Goal: Browse casually: Explore the website without a specific task or goal

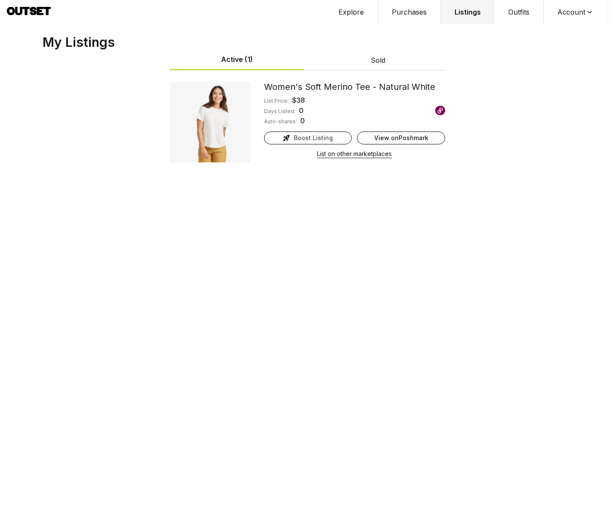
click at [361, 18] on button "Explore" at bounding box center [350, 12] width 53 height 24
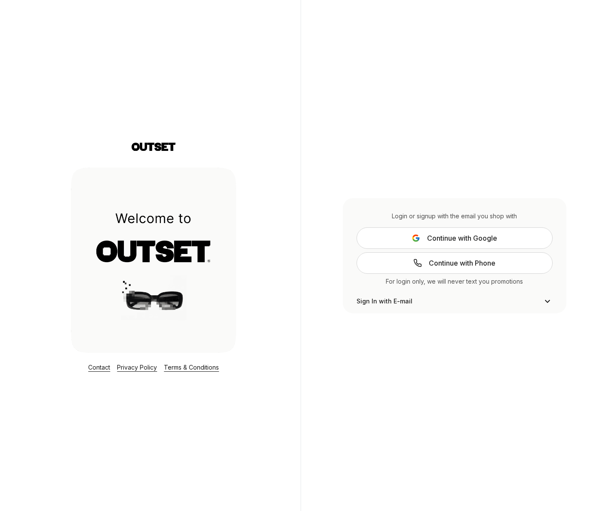
scroll to position [18, 0]
click at [392, 245] on button "Continue with Google" at bounding box center [454, 237] width 196 height 21
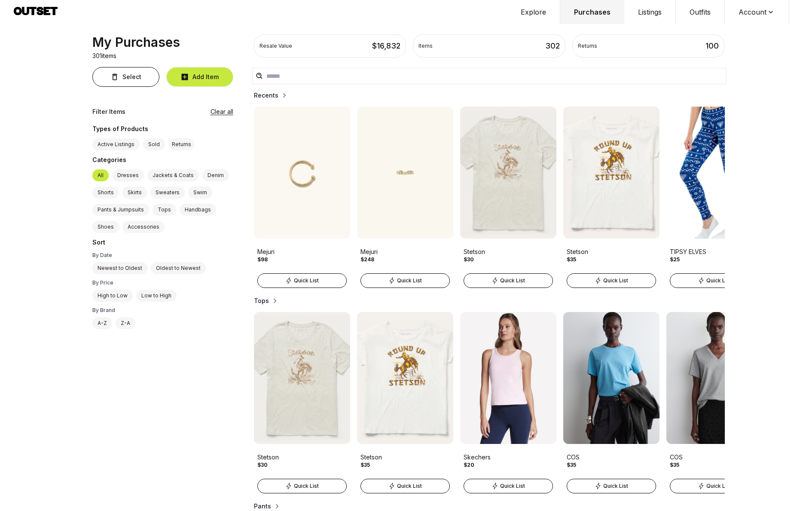
click at [541, 14] on button "Explore" at bounding box center [533, 12] width 53 height 24
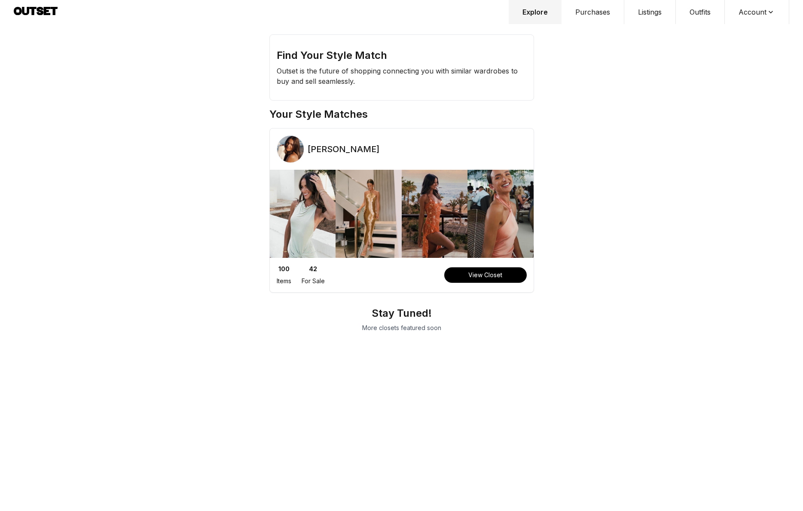
click at [425, 146] on div "[PERSON_NAME]" at bounding box center [402, 152] width 264 height 34
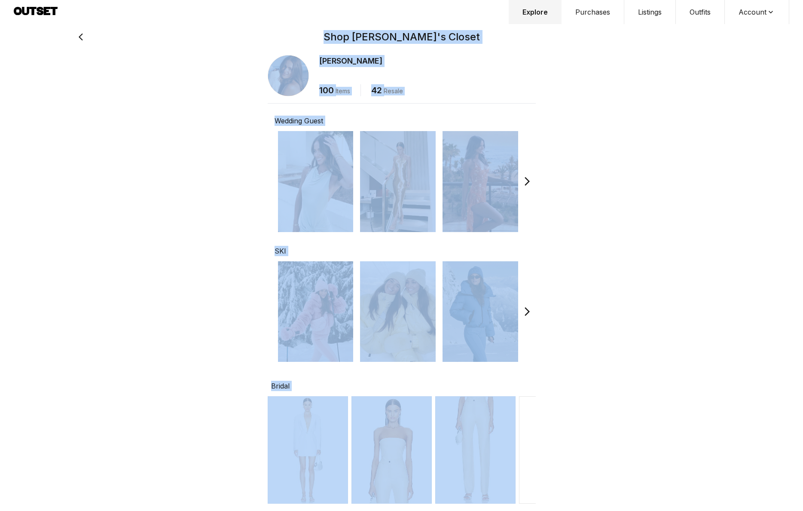
drag, startPoint x: 242, startPoint y: 38, endPoint x: 443, endPoint y: 466, distance: 472.9
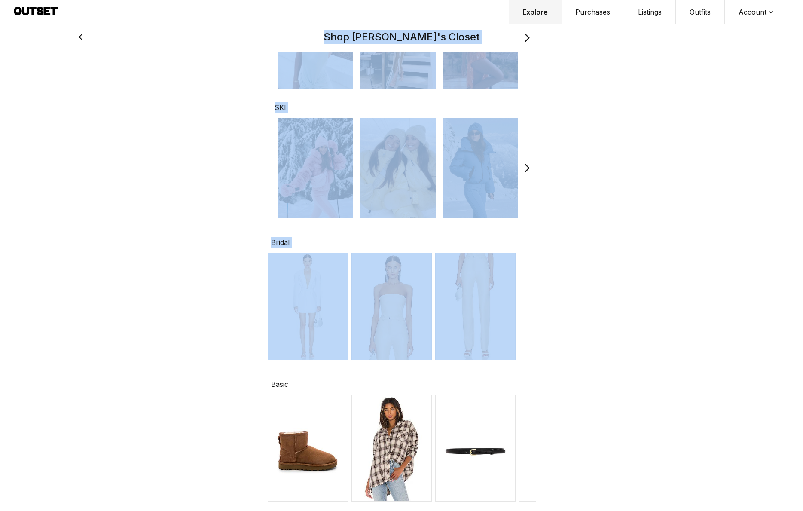
scroll to position [209, 0]
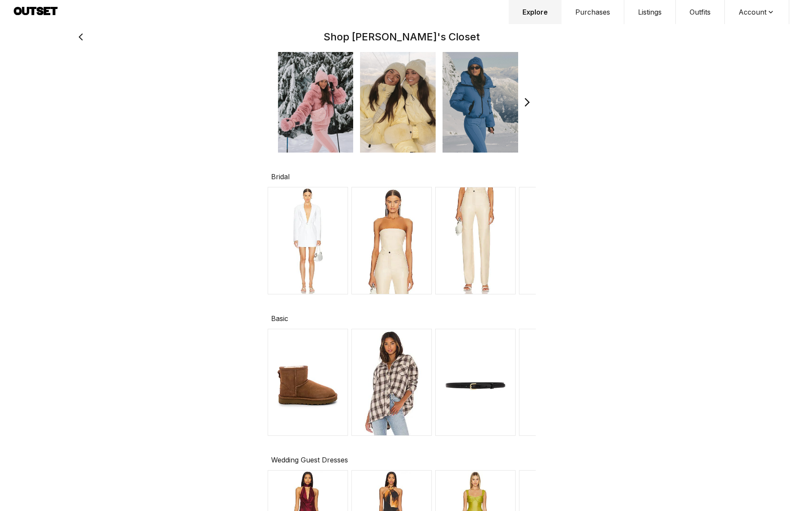
click at [546, 327] on div "Helen Owen 100 Items 42 Resale Wedding Guest SKI Bridal Basic Wedding Guest Dre…" at bounding box center [402, 331] width 660 height 1080
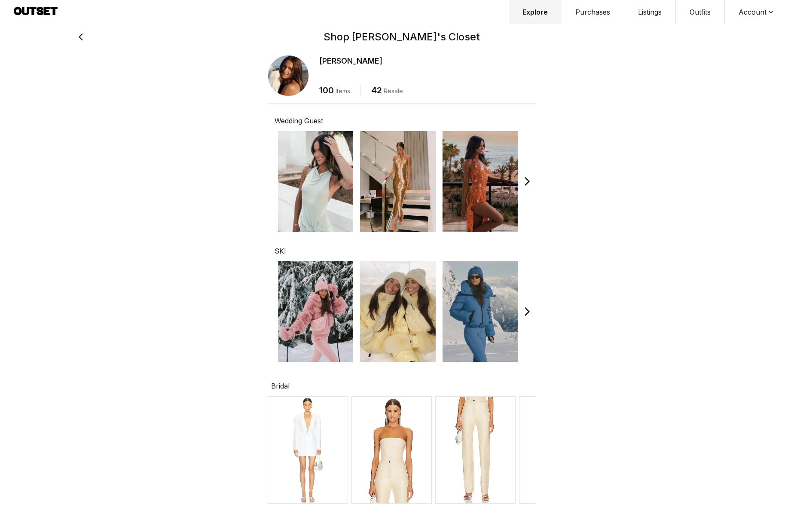
scroll to position [0, 0]
click at [297, 333] on img at bounding box center [316, 311] width 76 height 101
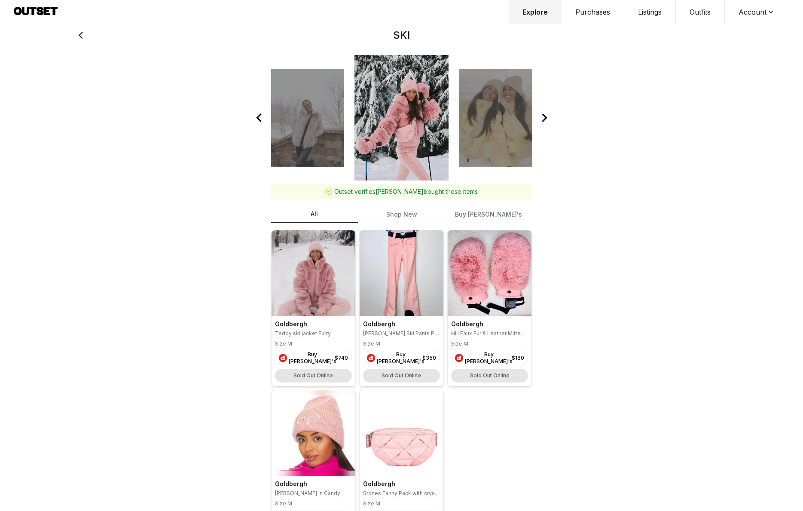
click at [314, 380] on div "Sold Out Online" at bounding box center [313, 376] width 77 height 14
click at [313, 361] on div "Buy Helen's" at bounding box center [306, 358] width 54 height 9
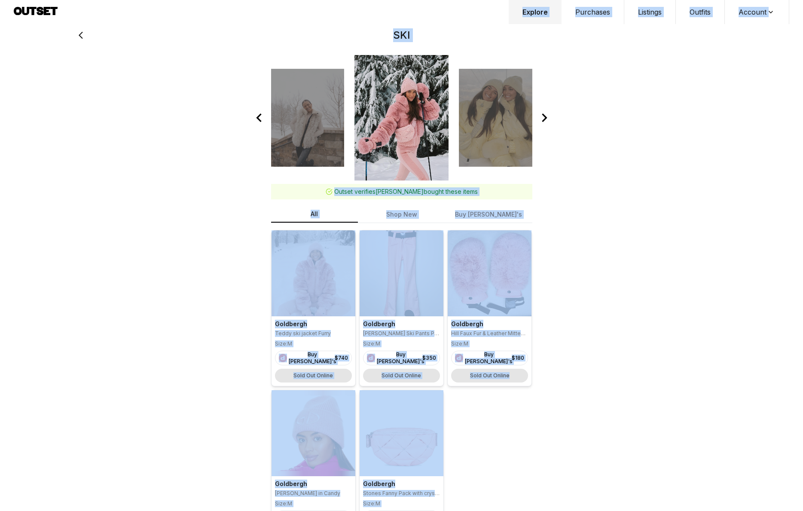
drag, startPoint x: 260, startPoint y: 22, endPoint x: 541, endPoint y: 422, distance: 488.5
click at [541, 422] on div "Explore Purchases Listings Outfits Account Profile Sign out SKI Outset verifies…" at bounding box center [401, 273] width 803 height 546
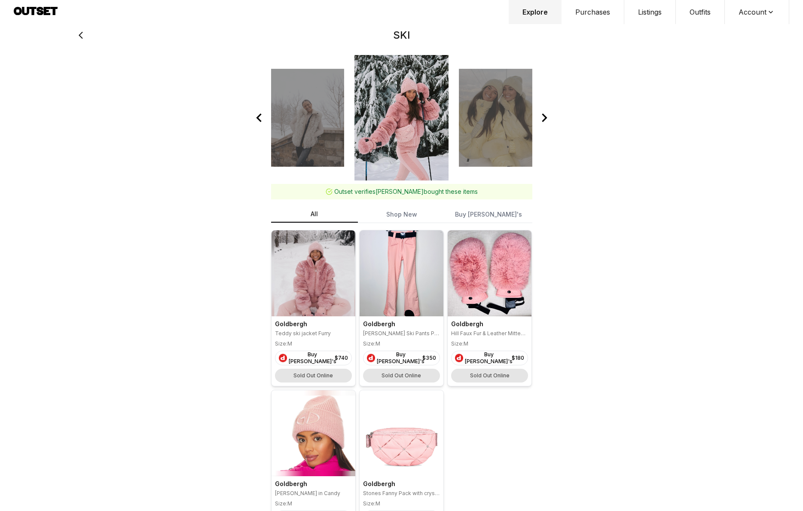
click at [575, 324] on div "SKI Outset verifies Helen bought these items All Shop New Buy Helen's Goldbergh…" at bounding box center [402, 273] width 660 height 546
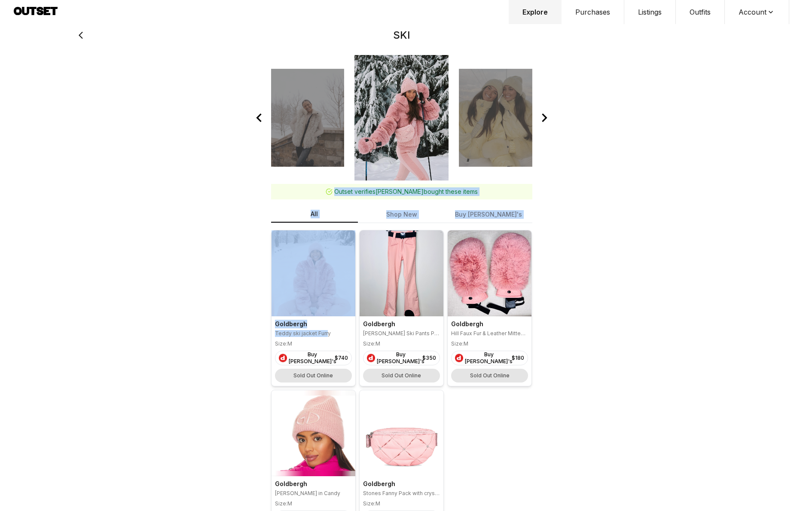
drag, startPoint x: 239, startPoint y: 42, endPoint x: 325, endPoint y: 328, distance: 298.7
click at [325, 328] on div "SKI Outset verifies Helen bought these items All Shop New Buy Helen's Goldbergh…" at bounding box center [402, 273] width 660 height 546
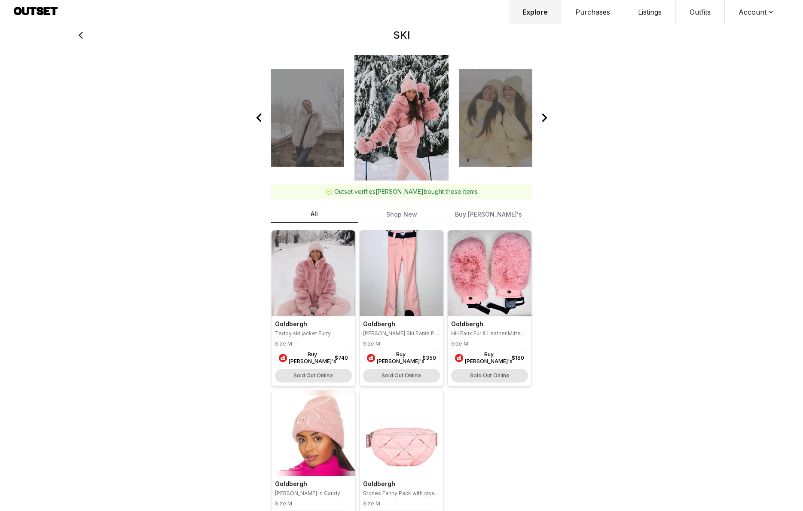
click at [298, 31] on h2 "SKI" at bounding box center [402, 35] width 626 height 14
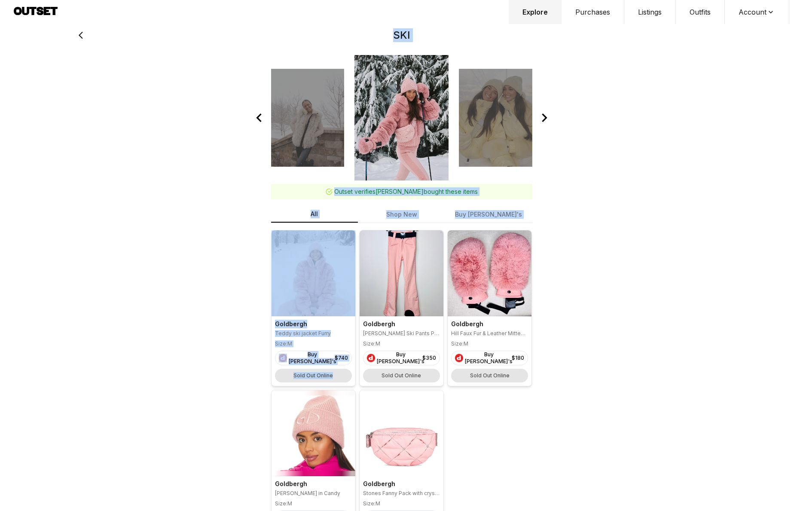
drag, startPoint x: 274, startPoint y: 27, endPoint x: 353, endPoint y: 373, distance: 354.8
click at [353, 373] on div "SKI Outset verifies Helen bought these items All Shop New Buy Helen's Goldbergh…" at bounding box center [402, 273] width 660 height 546
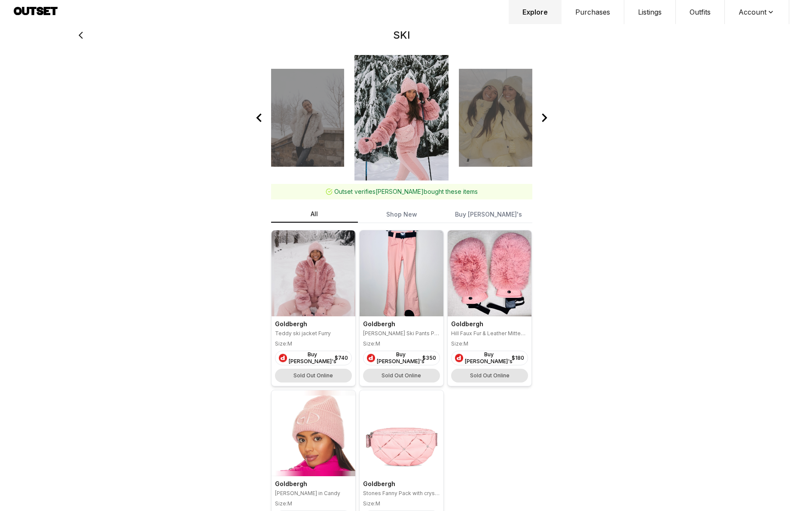
click at [247, 365] on div "SKI Outset verifies Helen bought these items All Shop New Buy Helen's Goldbergh…" at bounding box center [402, 273] width 660 height 546
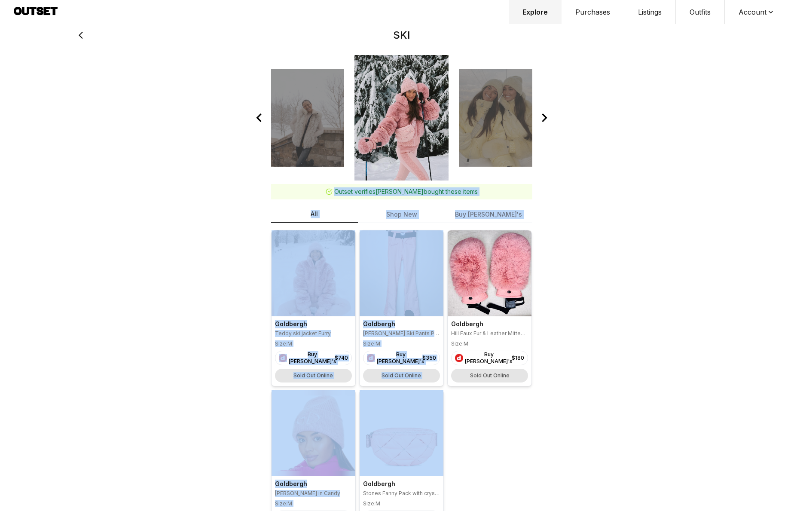
drag, startPoint x: 242, startPoint y: 49, endPoint x: 378, endPoint y: 430, distance: 404.7
click at [378, 430] on div "SKI Outset verifies Helen bought these items All Shop New Buy Helen's Goldbergh…" at bounding box center [402, 273] width 660 height 546
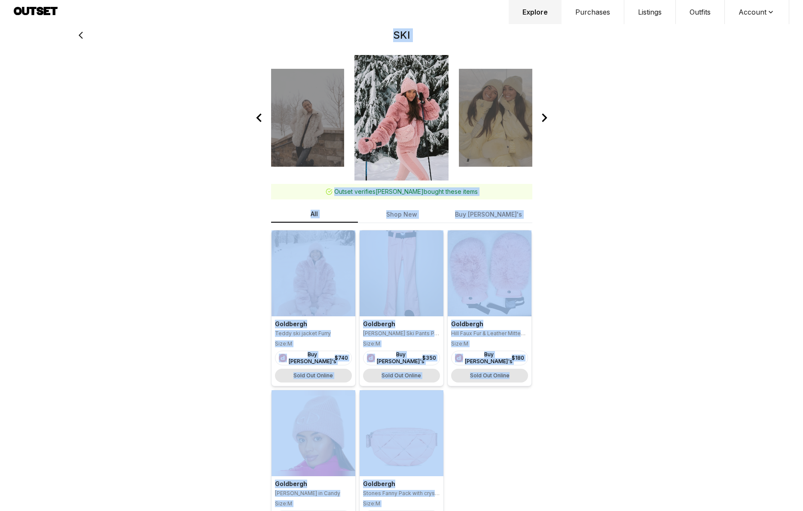
drag, startPoint x: 154, startPoint y: 40, endPoint x: 519, endPoint y: 413, distance: 521.5
click at [519, 413] on div "SKI Outset verifies Helen bought these items All Shop New Buy Helen's Goldbergh…" at bounding box center [402, 273] width 660 height 546
click at [536, 11] on button "Explore" at bounding box center [535, 12] width 53 height 24
